Goal: Information Seeking & Learning: Learn about a topic

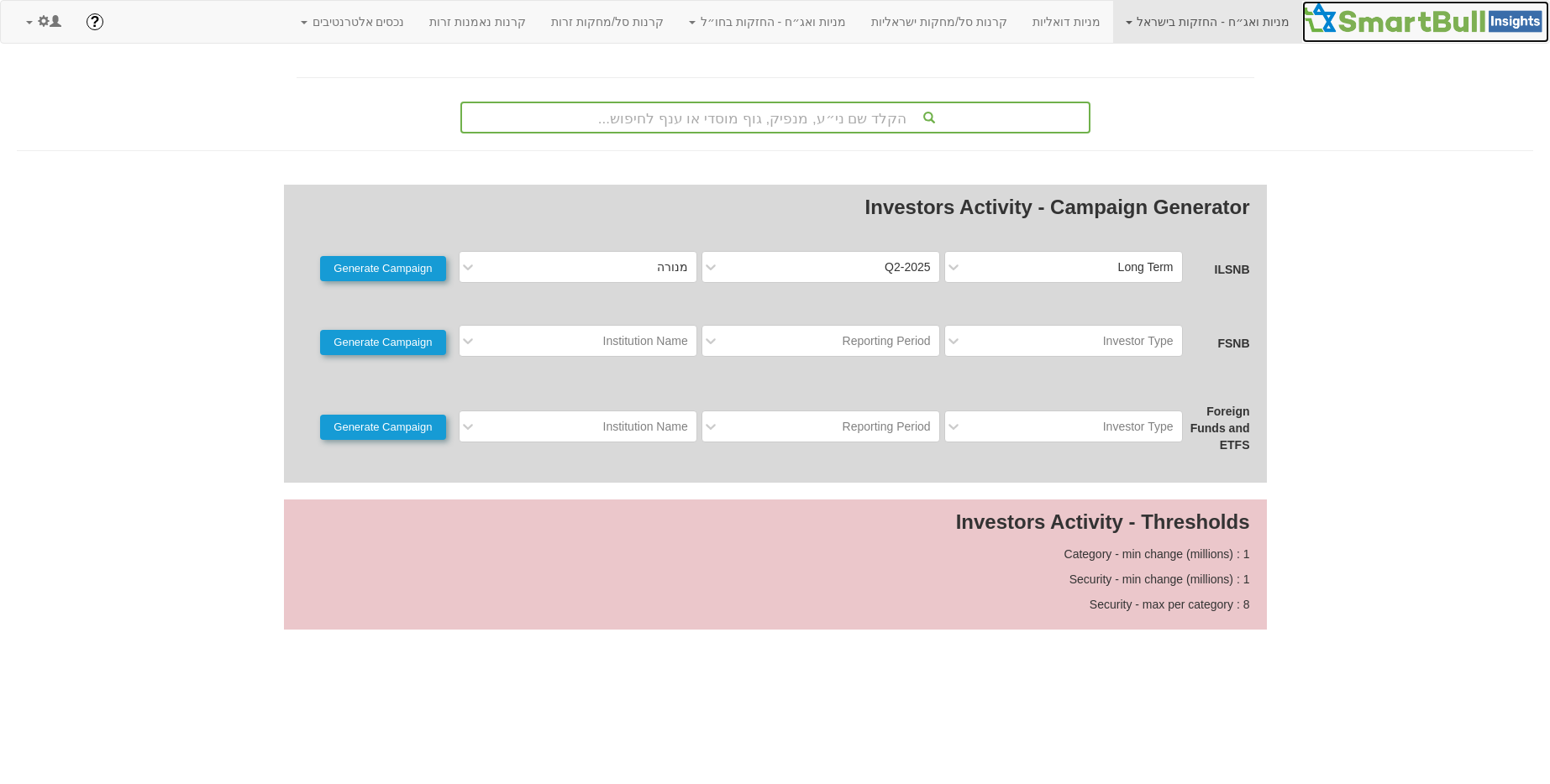
click at [1423, 16] on img at bounding box center [1425, 18] width 247 height 34
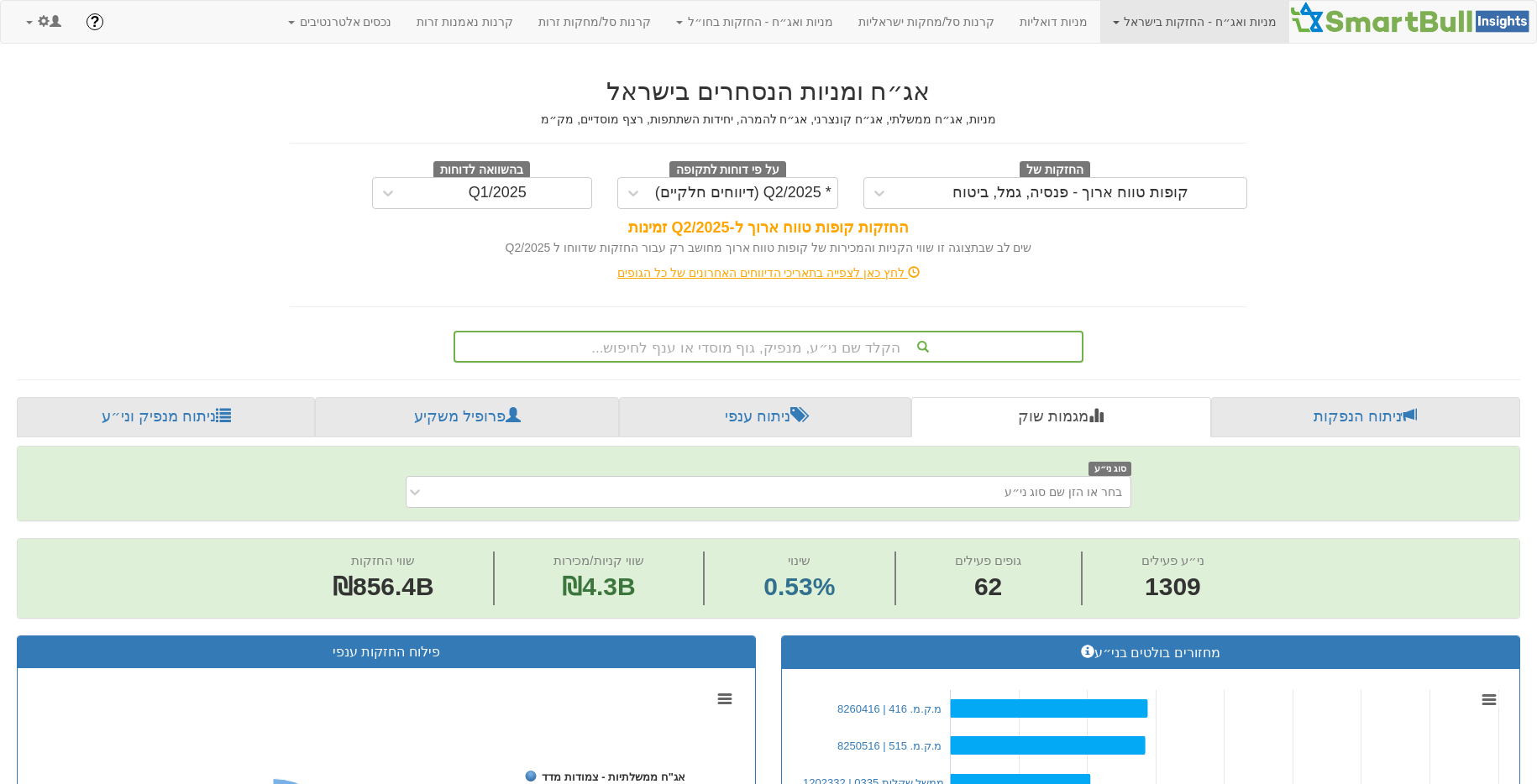
click at [771, 344] on div "הקלד שם ני״ע, מנפיק, גוף מוסדי או ענף לחיפוש..." at bounding box center [768, 347] width 626 height 29
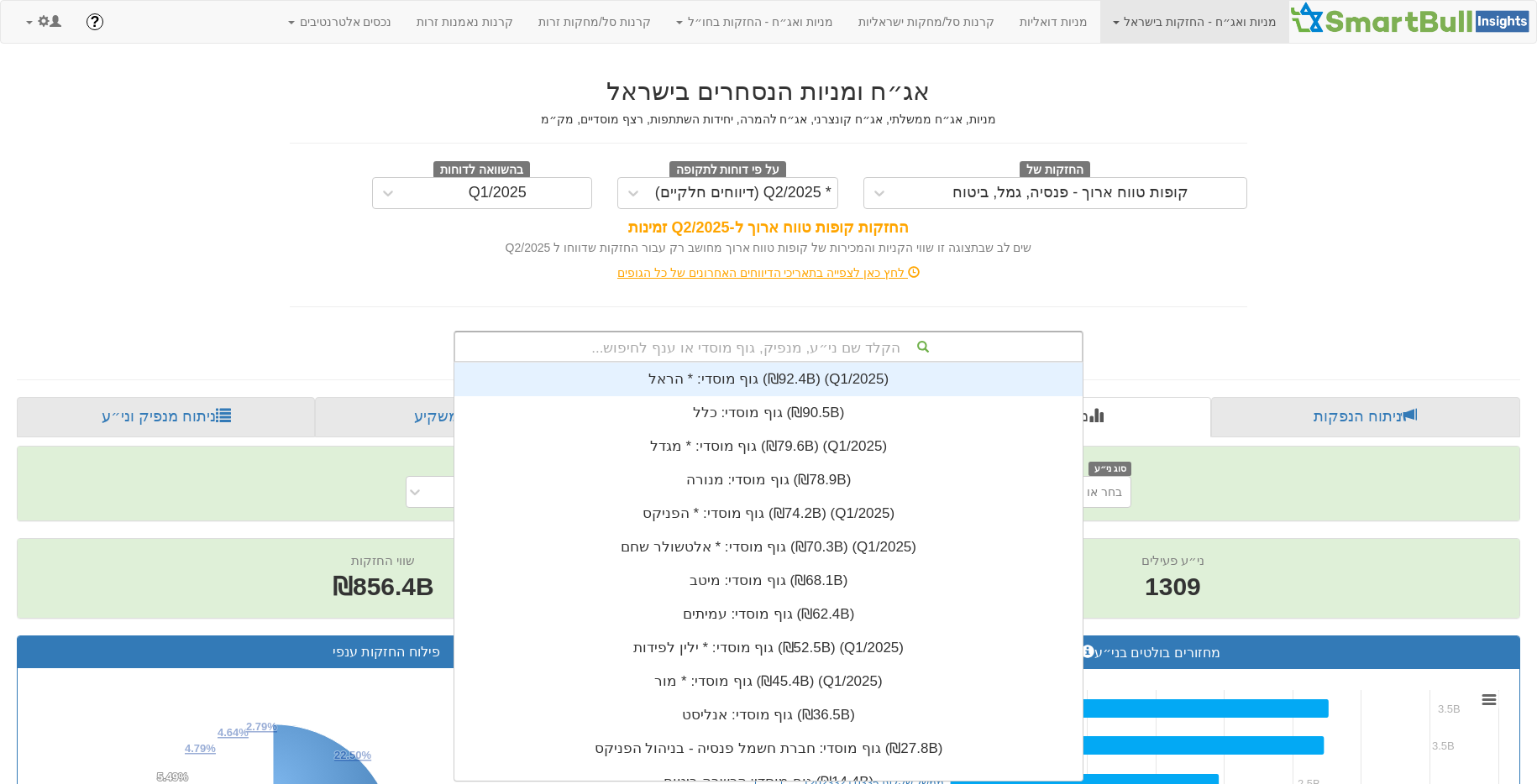
scroll to position [418, 0]
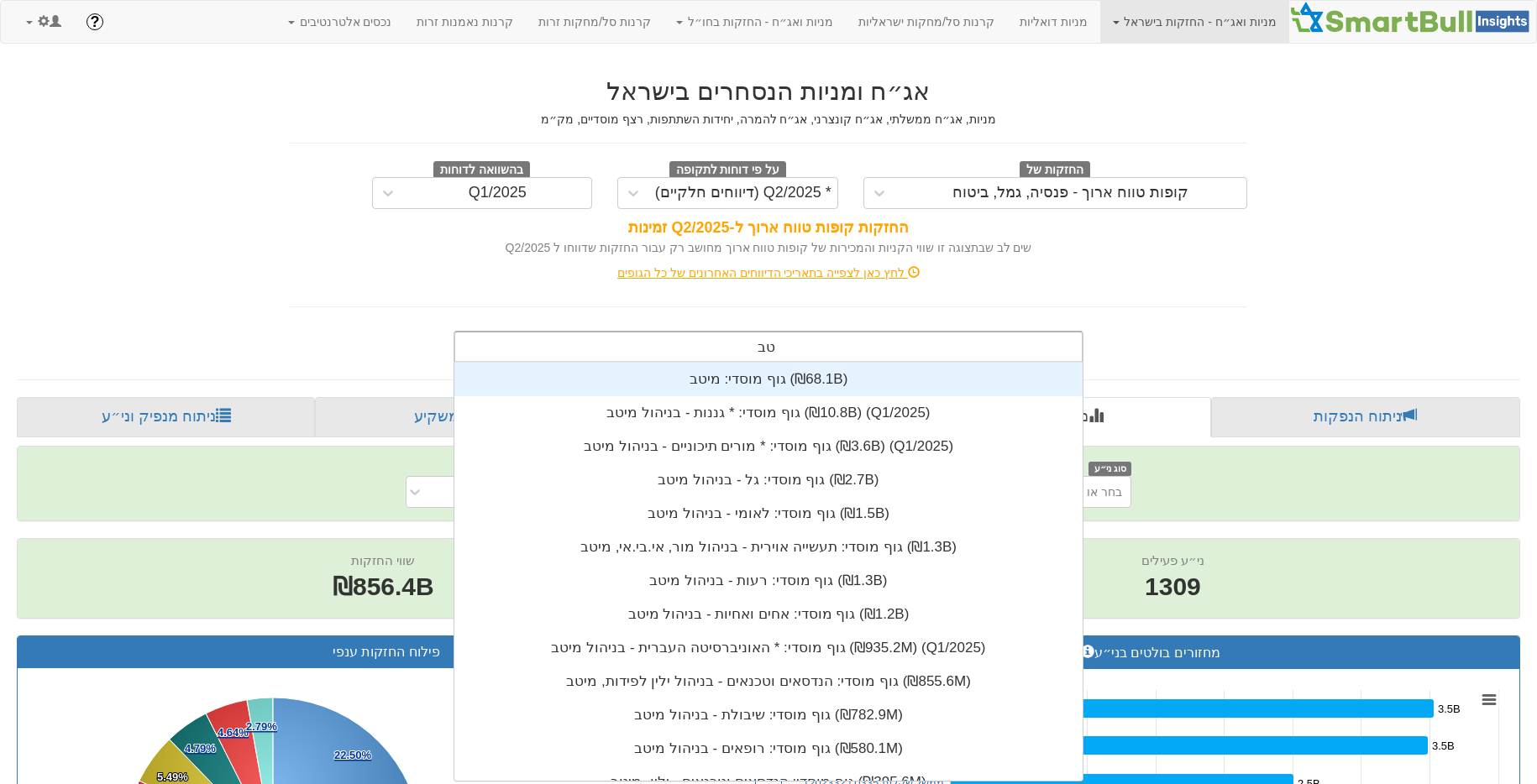
type input "טבע"
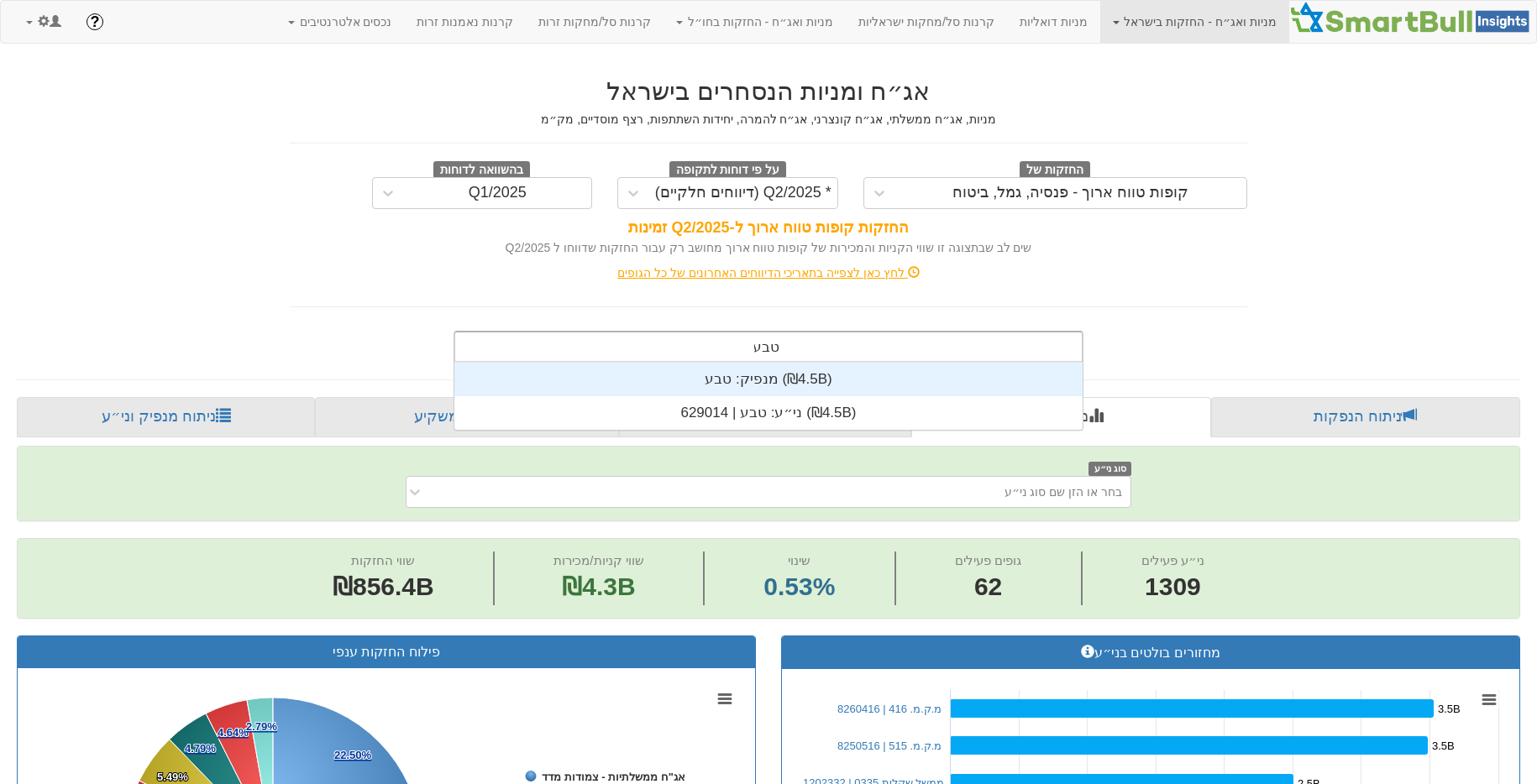
scroll to position [67, 0]
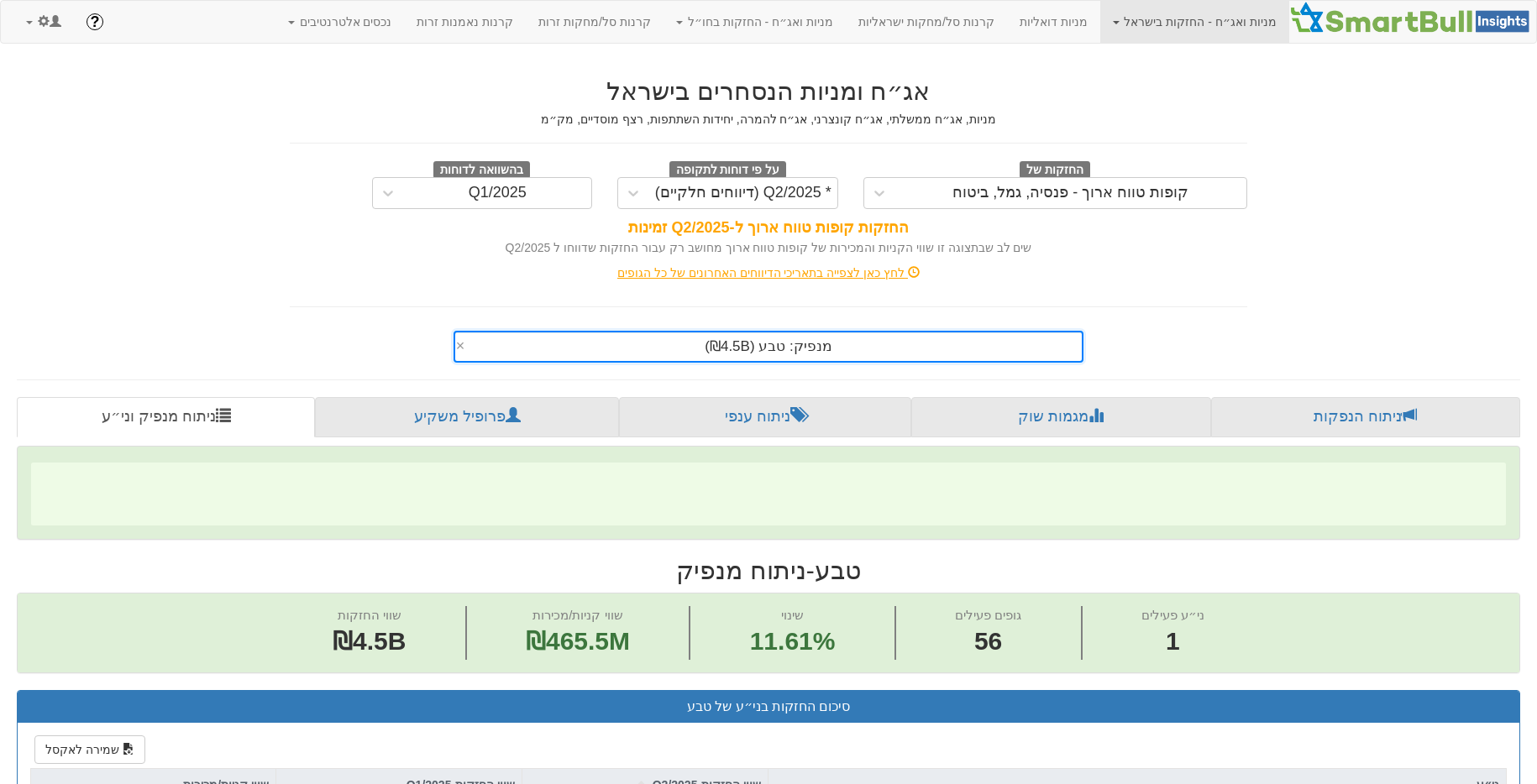
scroll to position [264, 0]
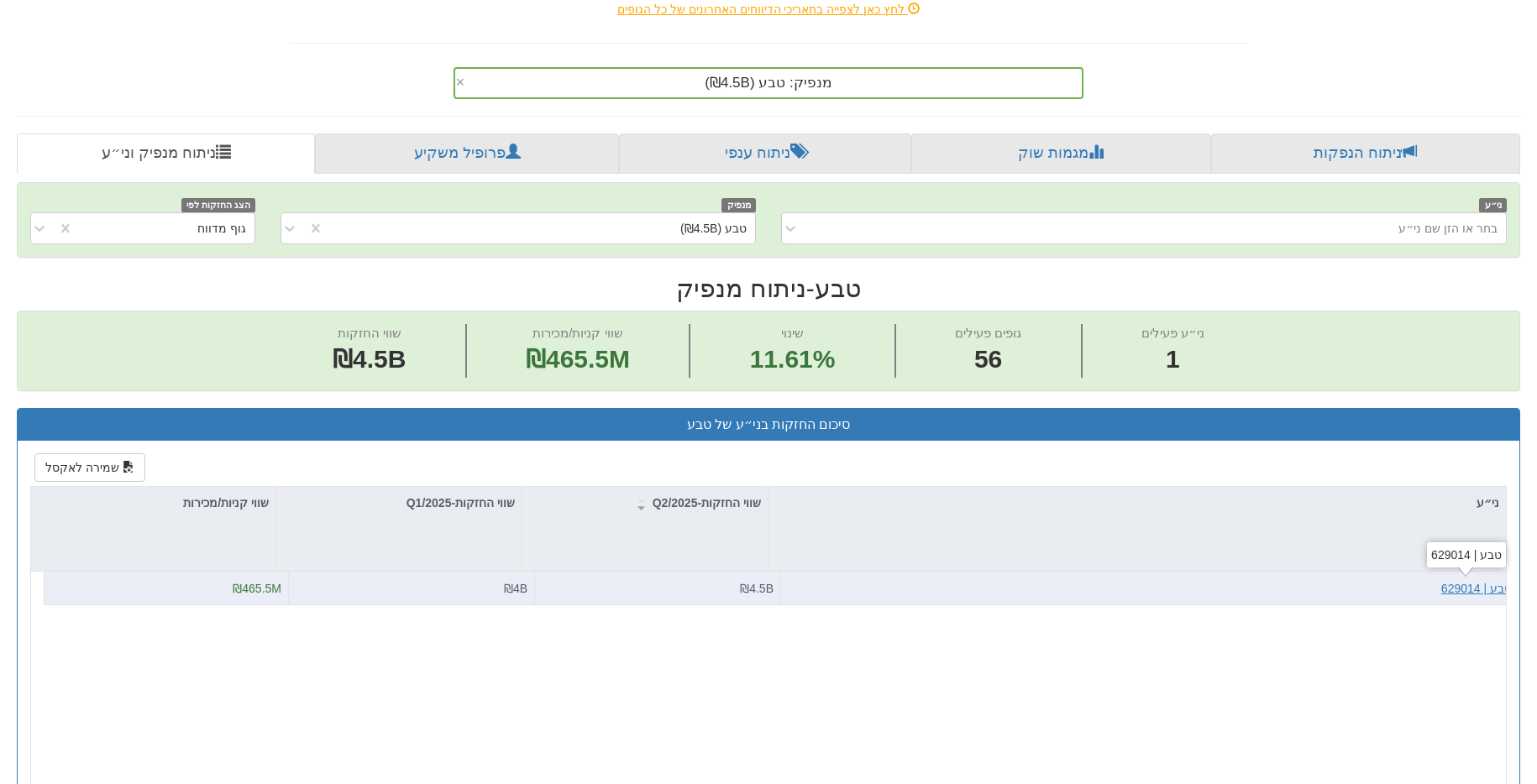
click at [1467, 591] on div "טבע | 629014" at bounding box center [1476, 588] width 70 height 17
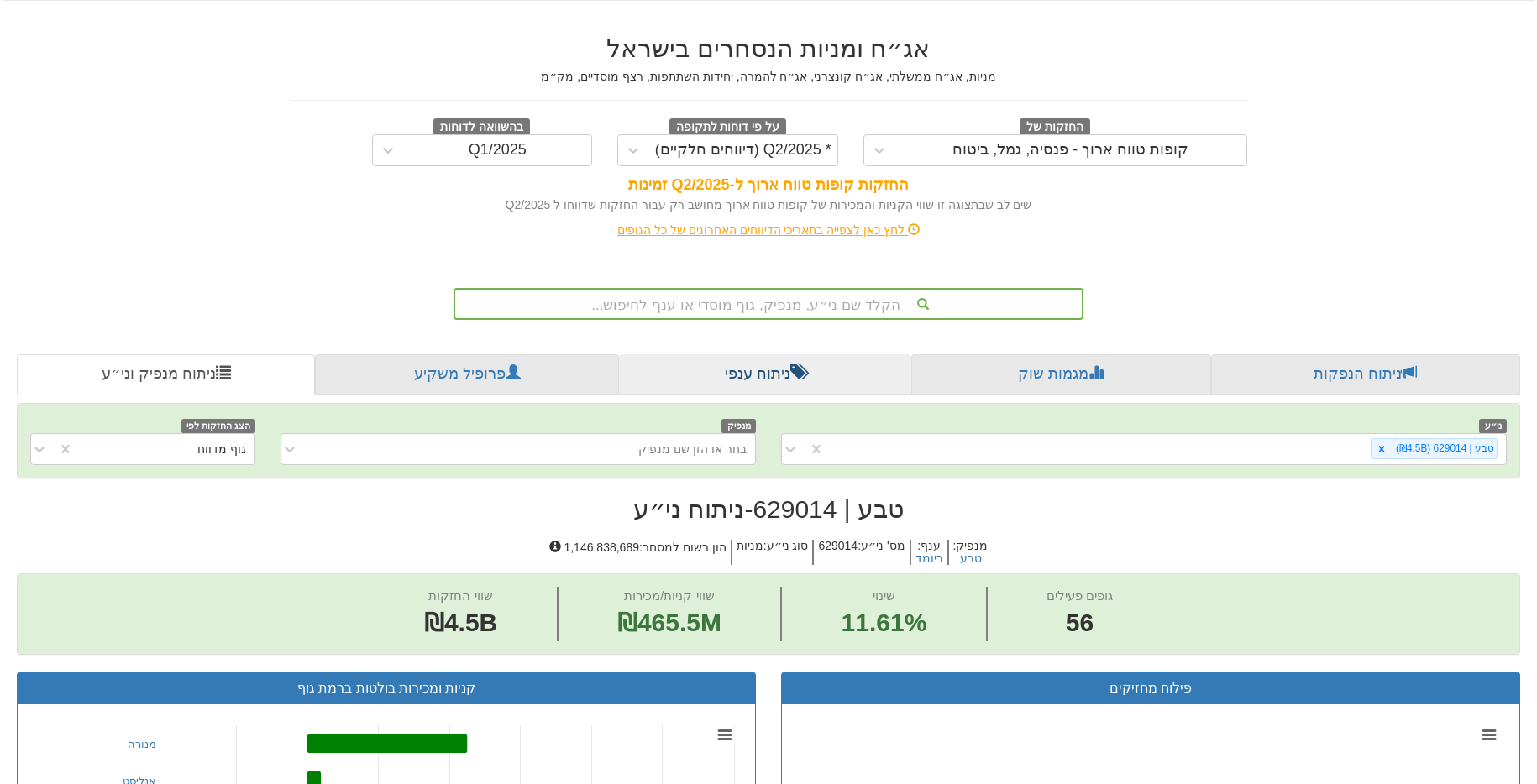
scroll to position [272, 0]
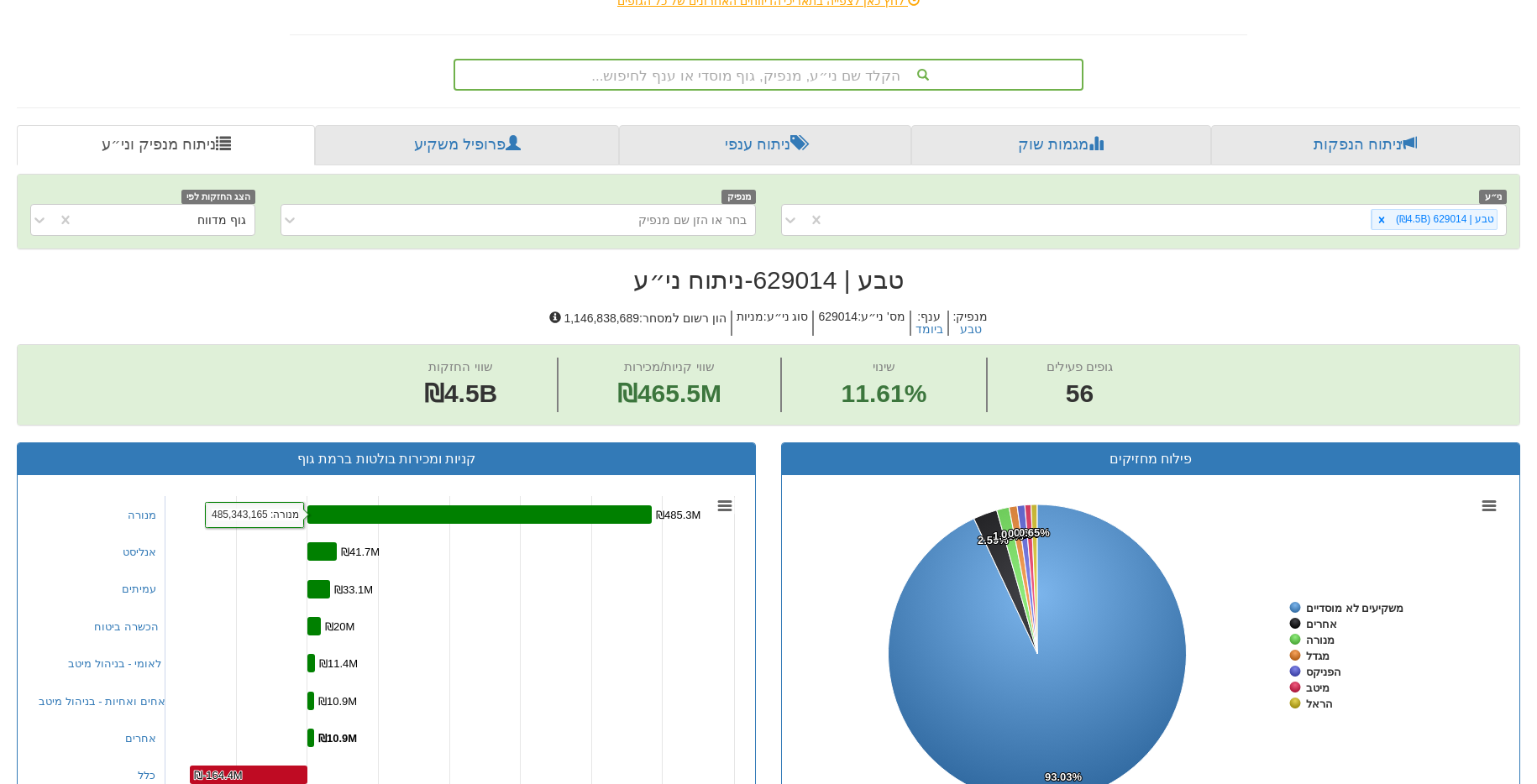
click at [432, 515] on rect at bounding box center [479, 514] width 344 height 19
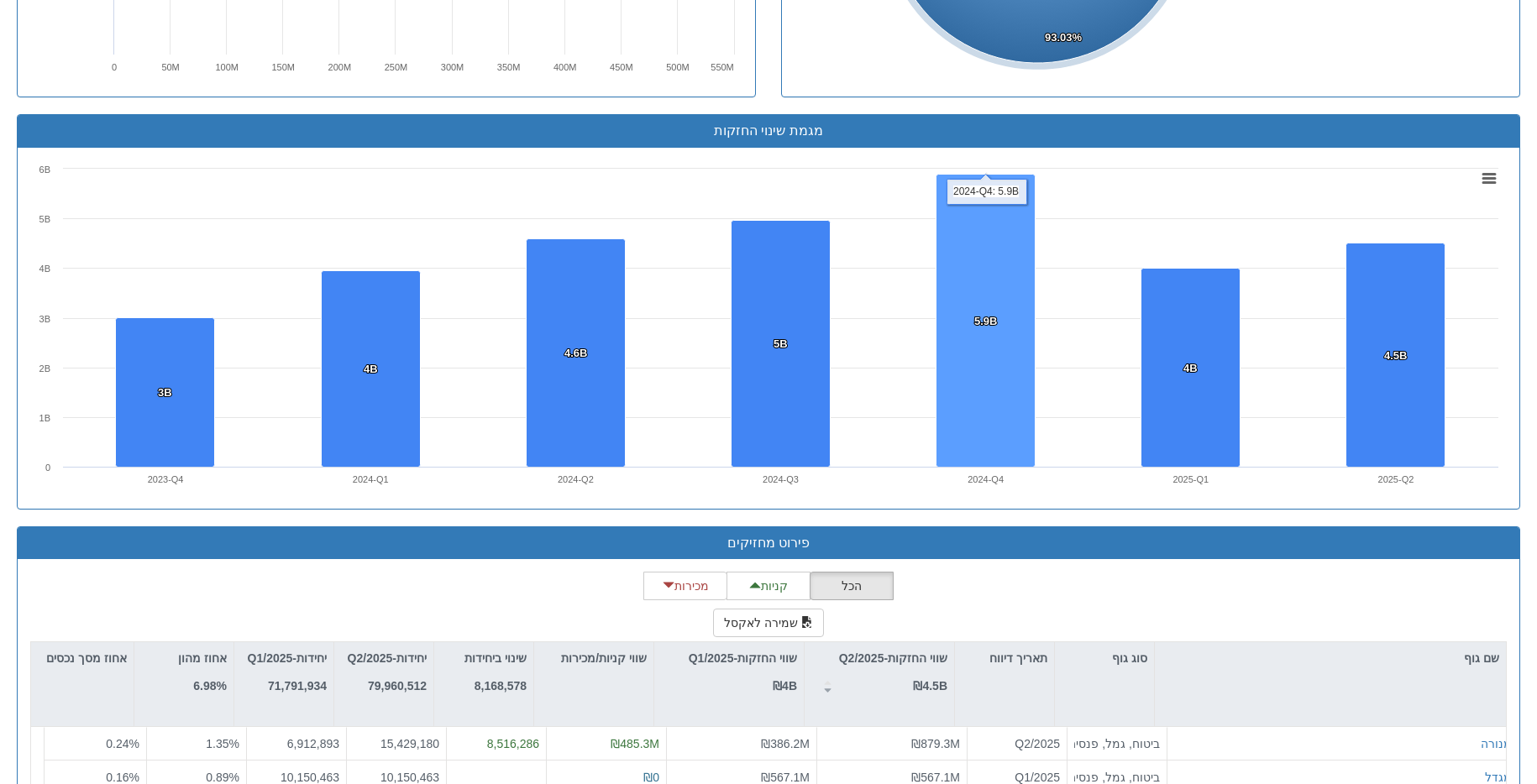
scroll to position [1239, 0]
